Goal: Task Accomplishment & Management: Use online tool/utility

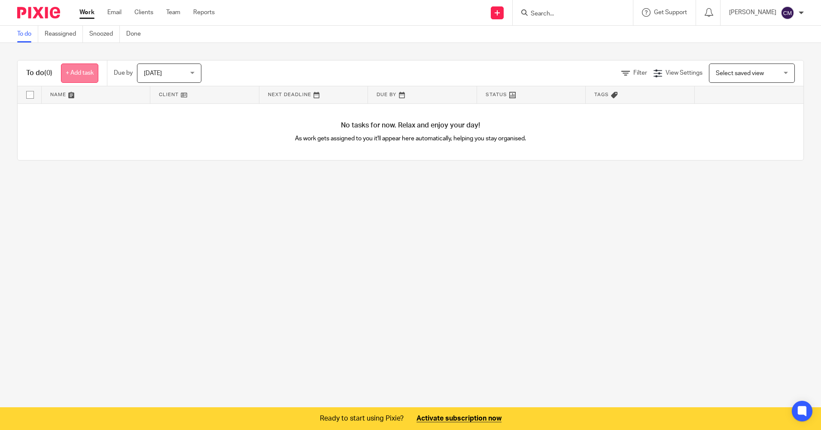
click at [78, 77] on link "+ Add task" at bounding box center [79, 73] width 37 height 19
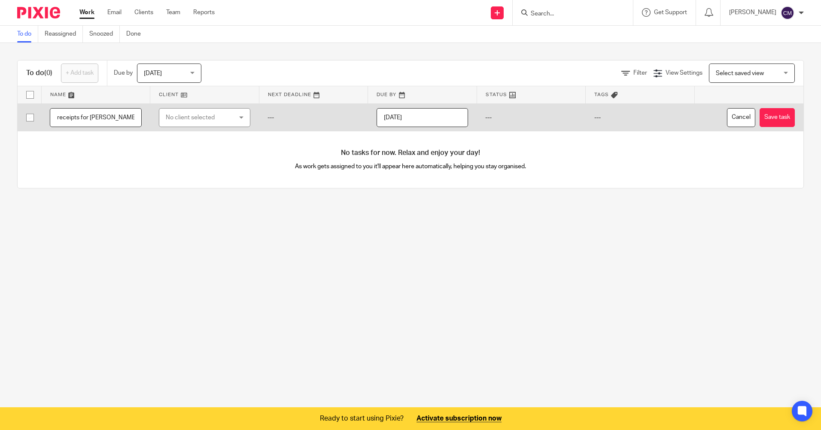
type input "receipts for spence to Xero"
click at [235, 119] on div "No client selected" at bounding box center [205, 117] width 92 height 19
type input "Spence"
click at [239, 117] on div "No client selected" at bounding box center [205, 117] width 92 height 19
click at [201, 116] on div "No client selected" at bounding box center [199, 118] width 67 height 18
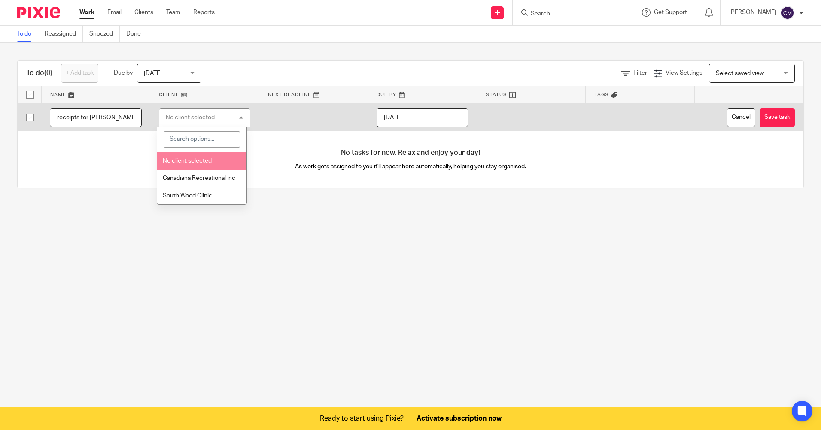
click at [235, 118] on div "No client selected" at bounding box center [205, 117] width 92 height 19
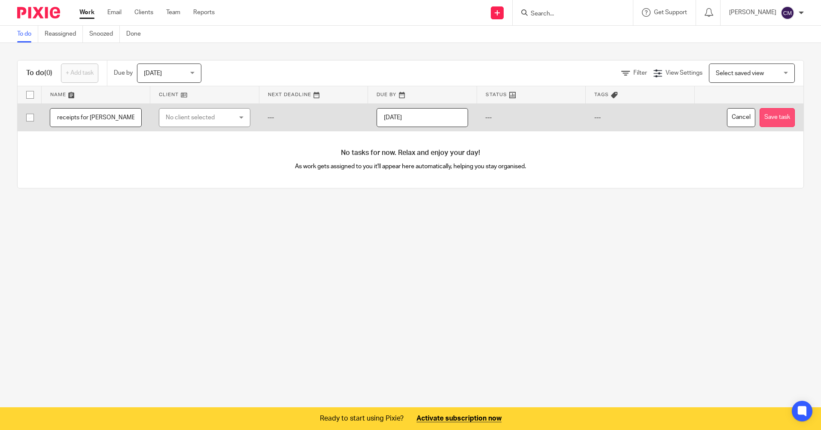
click at [765, 118] on button "Save task" at bounding box center [776, 117] width 35 height 19
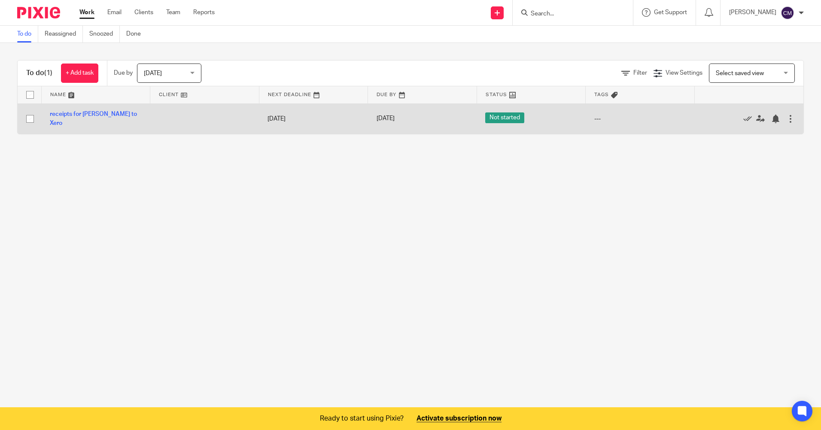
click at [493, 119] on span "Not started" at bounding box center [504, 117] width 39 height 11
click at [743, 119] on icon at bounding box center [747, 119] width 9 height 9
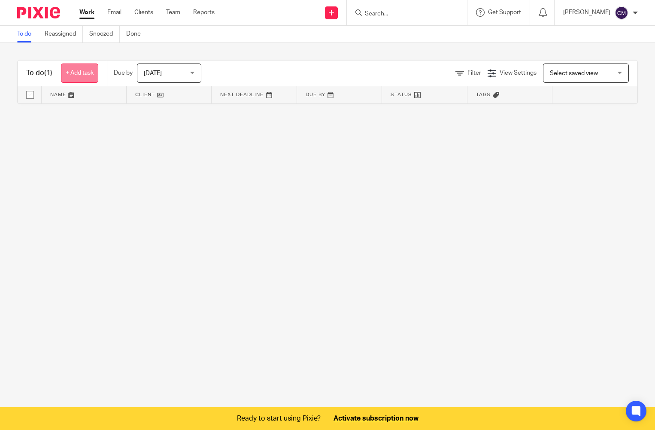
click at [88, 76] on link "+ Add task" at bounding box center [79, 73] width 37 height 19
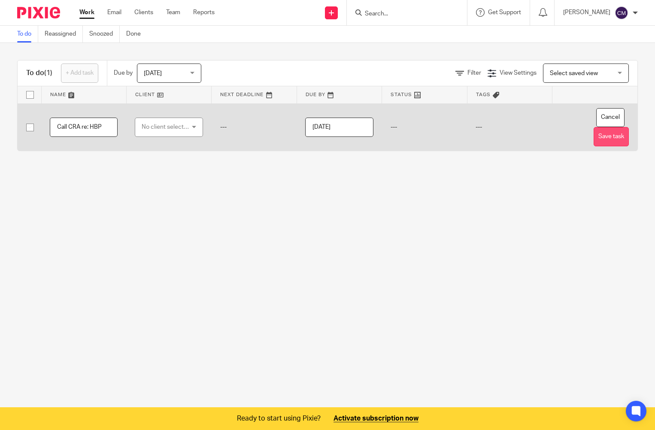
type input "Call CRA re: HBP"
click at [594, 137] on button "Save task" at bounding box center [611, 136] width 35 height 19
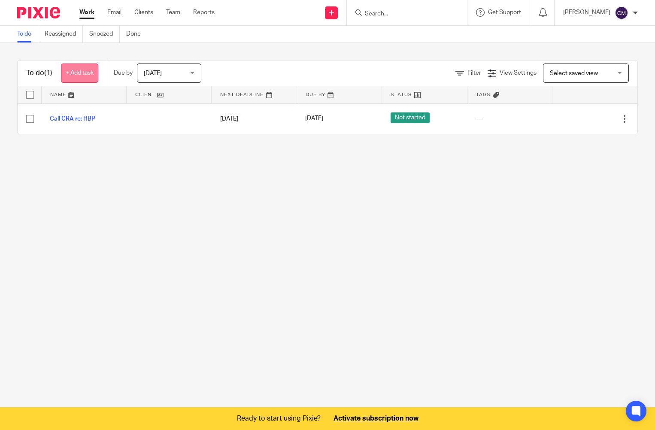
click at [76, 75] on link "+ Add task" at bounding box center [79, 73] width 37 height 19
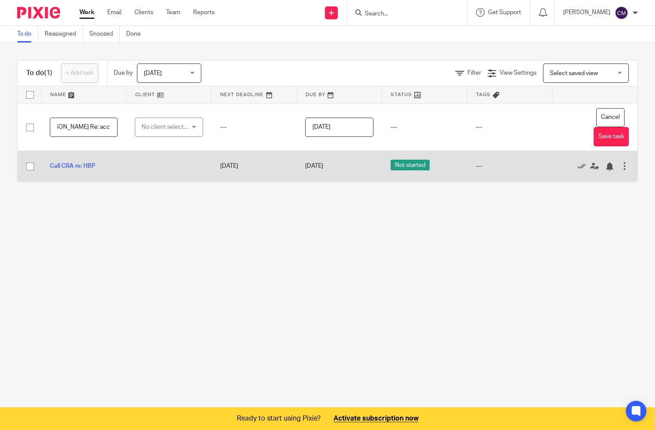
scroll to position [0, 30]
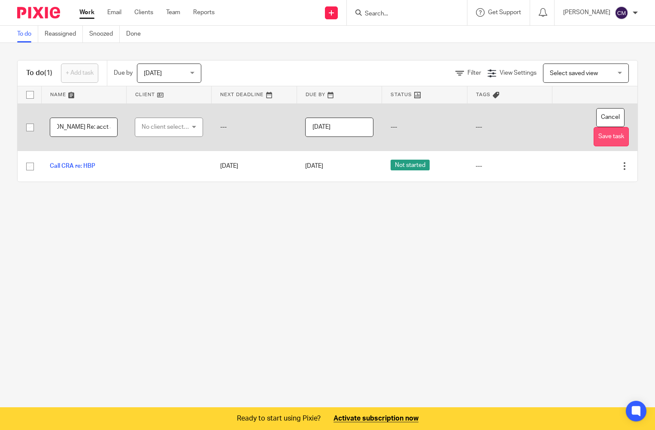
type input "Call [PERSON_NAME] Re: acct and wave"
click at [597, 139] on button "Save task" at bounding box center [611, 136] width 35 height 19
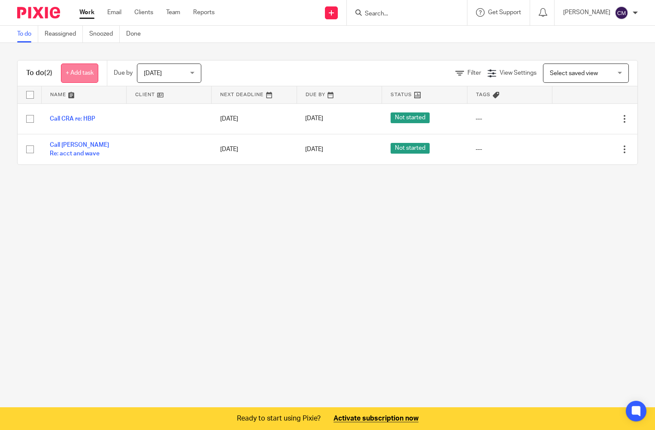
click at [87, 76] on link "+ Add task" at bounding box center [79, 73] width 37 height 19
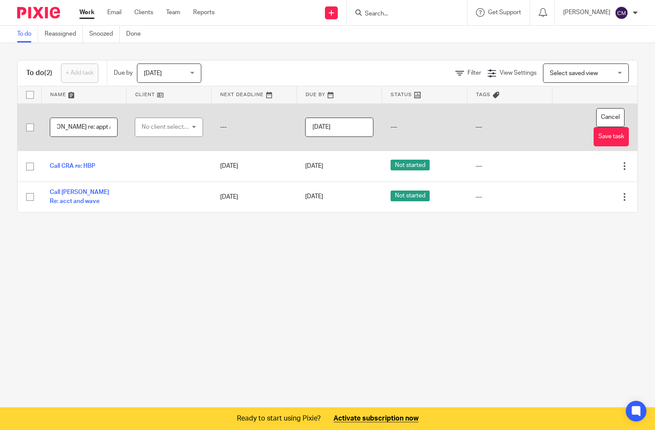
scroll to position [0, 30]
type input "Call Kay re: appt and withdrawl"
click at [600, 131] on button "Save task" at bounding box center [611, 136] width 35 height 19
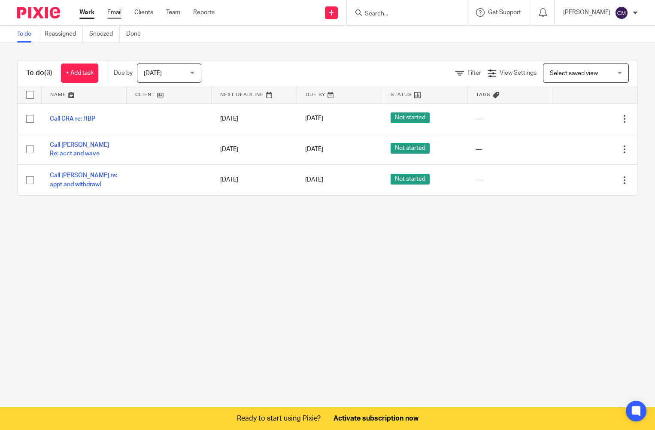
click at [115, 12] on link "Email" at bounding box center [114, 12] width 14 height 9
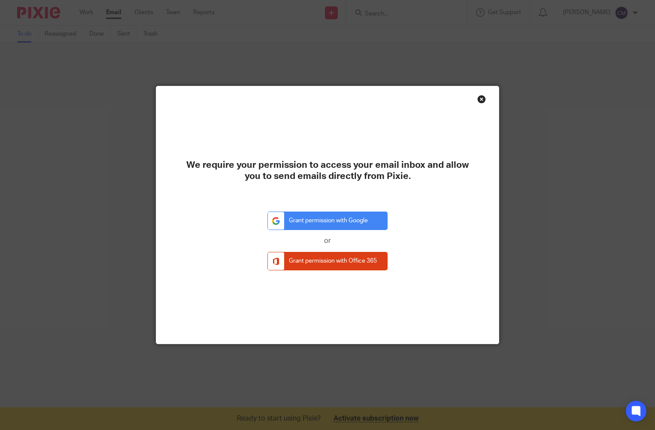
click at [478, 97] on div "Close this dialog window" at bounding box center [481, 99] width 9 height 9
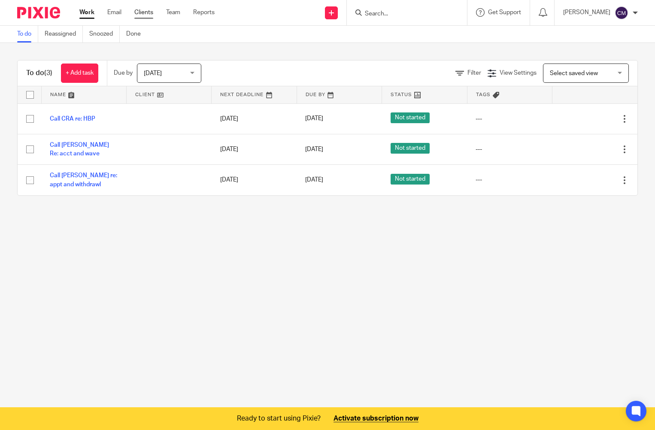
click at [150, 15] on link "Clients" at bounding box center [143, 12] width 19 height 9
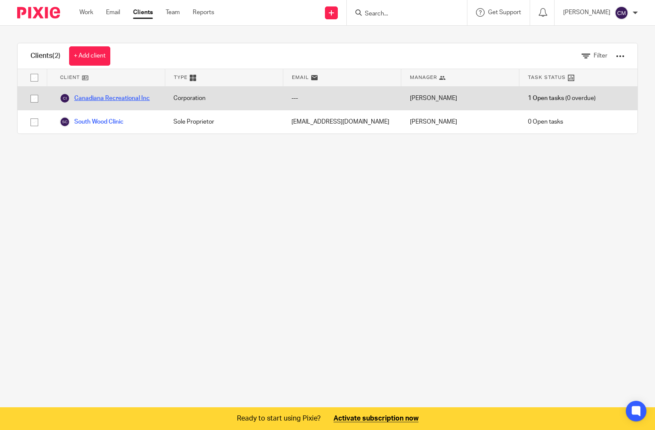
click at [130, 95] on link "Canadiana Recreational Inc" at bounding box center [105, 98] width 90 height 10
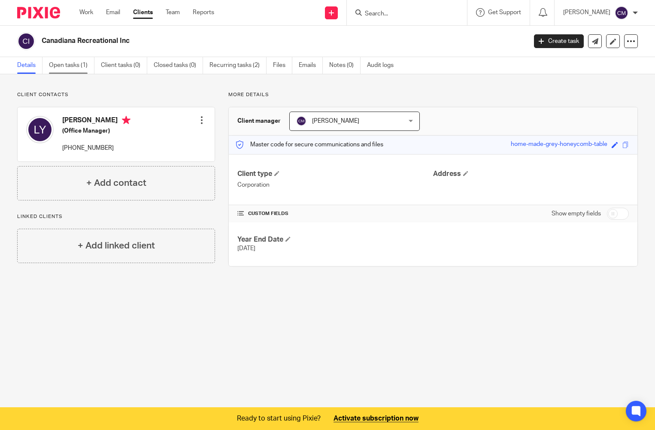
click at [76, 62] on link "Open tasks (1)" at bounding box center [71, 65] width 45 height 17
